Goal: Information Seeking & Learning: Check status

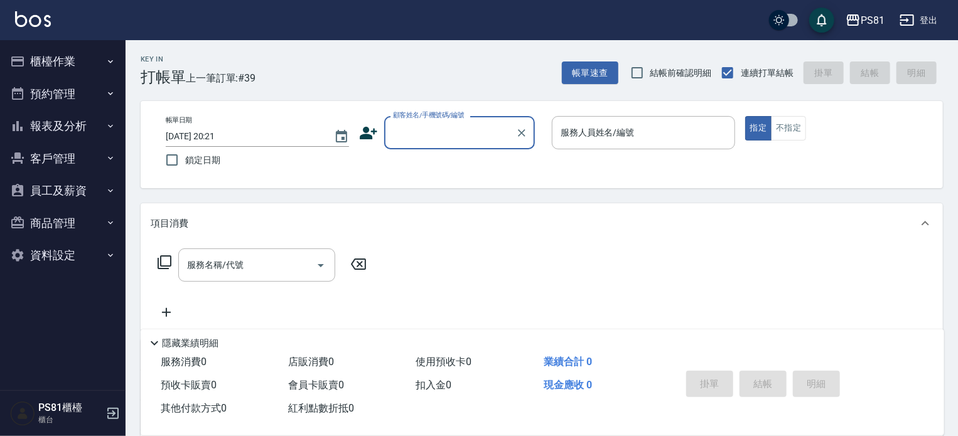
click at [82, 70] on button "櫃檯作業" at bounding box center [63, 61] width 116 height 33
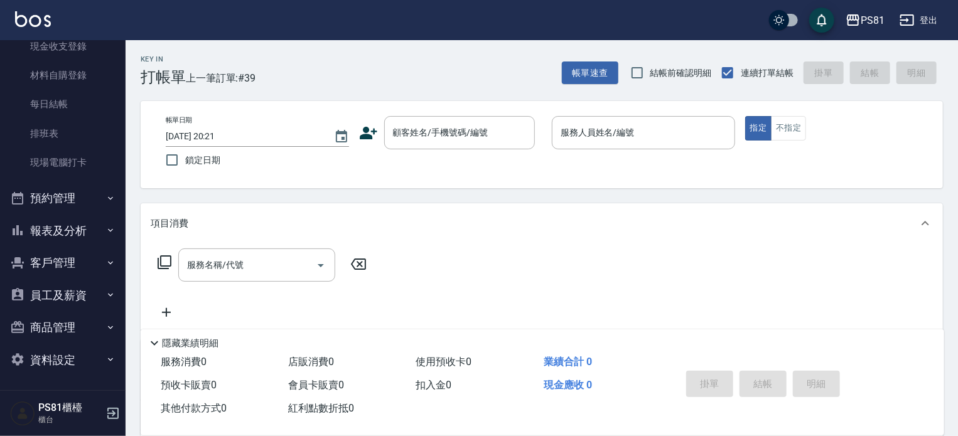
click at [75, 234] on button "報表及分析" at bounding box center [63, 231] width 116 height 33
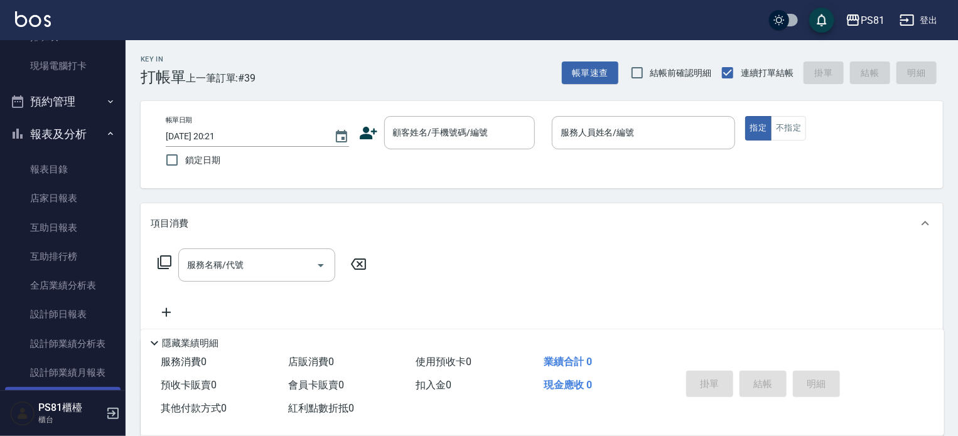
scroll to position [447, 0]
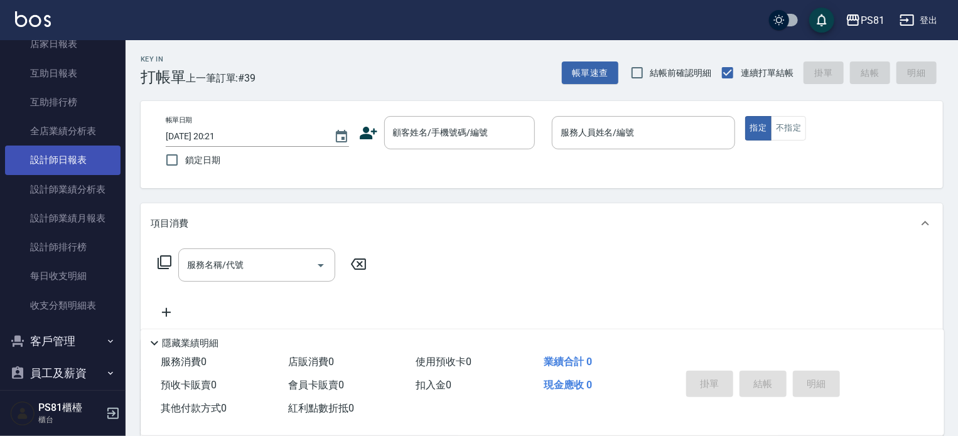
click at [72, 164] on link "設計師日報表" at bounding box center [63, 160] width 116 height 29
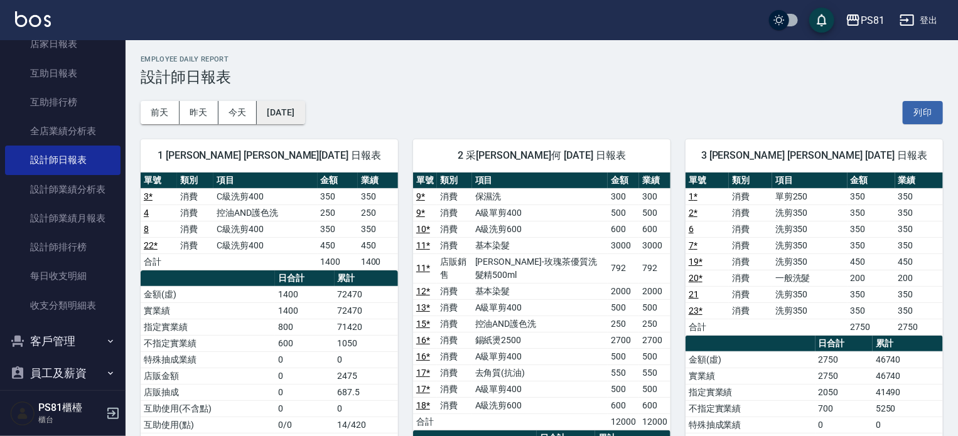
click at [259, 110] on button "[DATE]" at bounding box center [281, 112] width 48 height 23
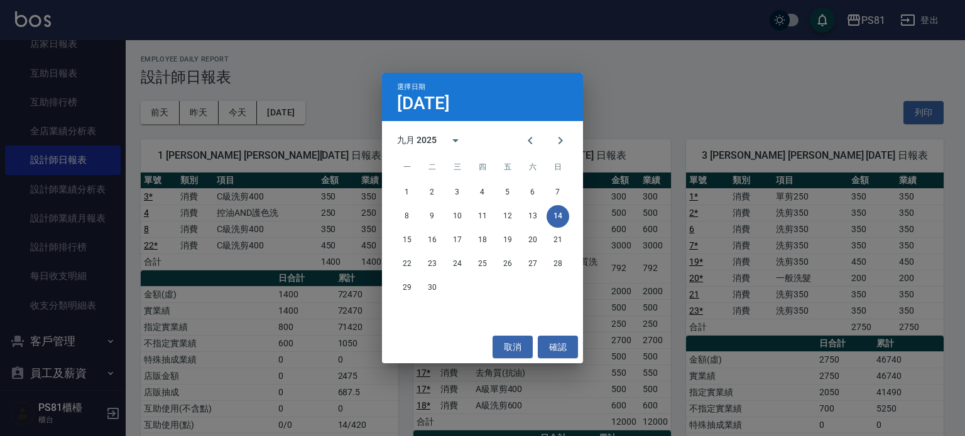
click at [256, 111] on div "選擇日期 [DATE] 九月 2025 一 二 三 四 五 六 日 1 2 3 4 5 6 7 8 9 10 11 12 13 14 15 16 17 18 …" at bounding box center [482, 218] width 965 height 436
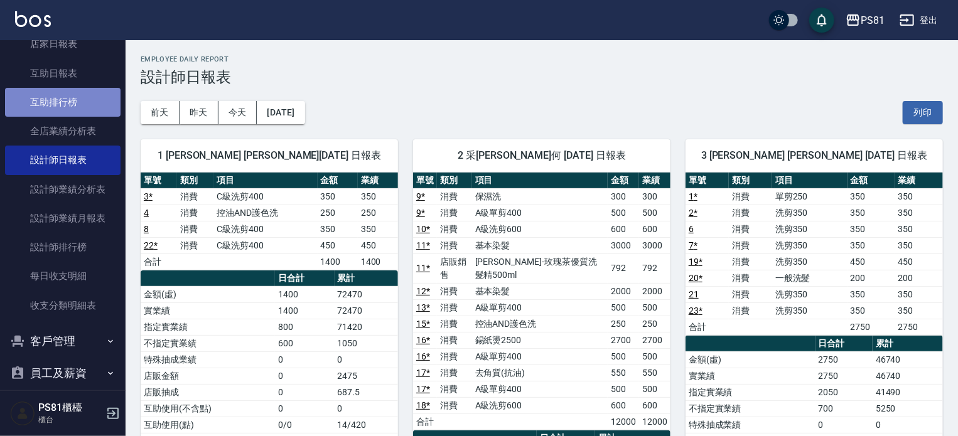
click at [70, 105] on link "互助排行榜" at bounding box center [63, 102] width 116 height 29
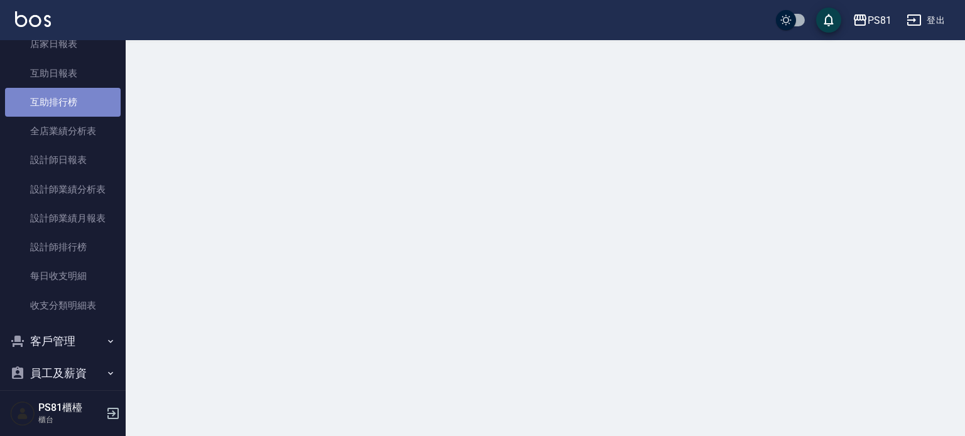
click at [68, 89] on link "互助排行榜" at bounding box center [63, 102] width 116 height 29
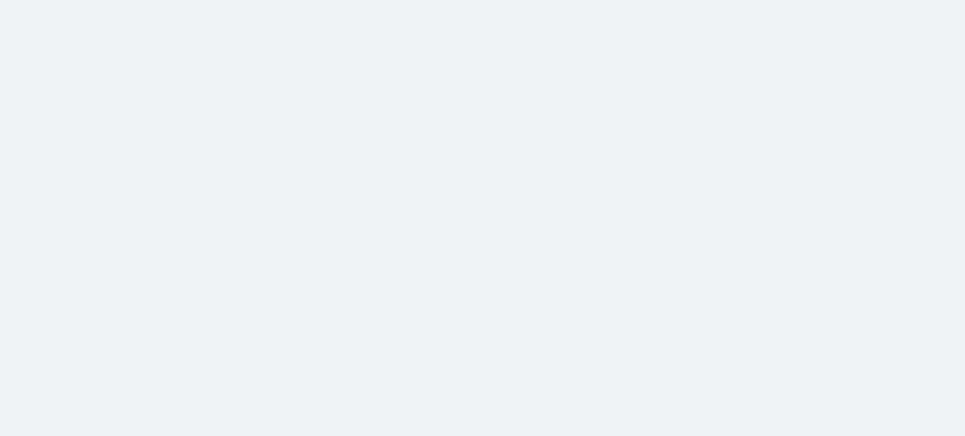
click at [67, 0] on html at bounding box center [482, 0] width 965 height 0
